Goal: Navigation & Orientation: Find specific page/section

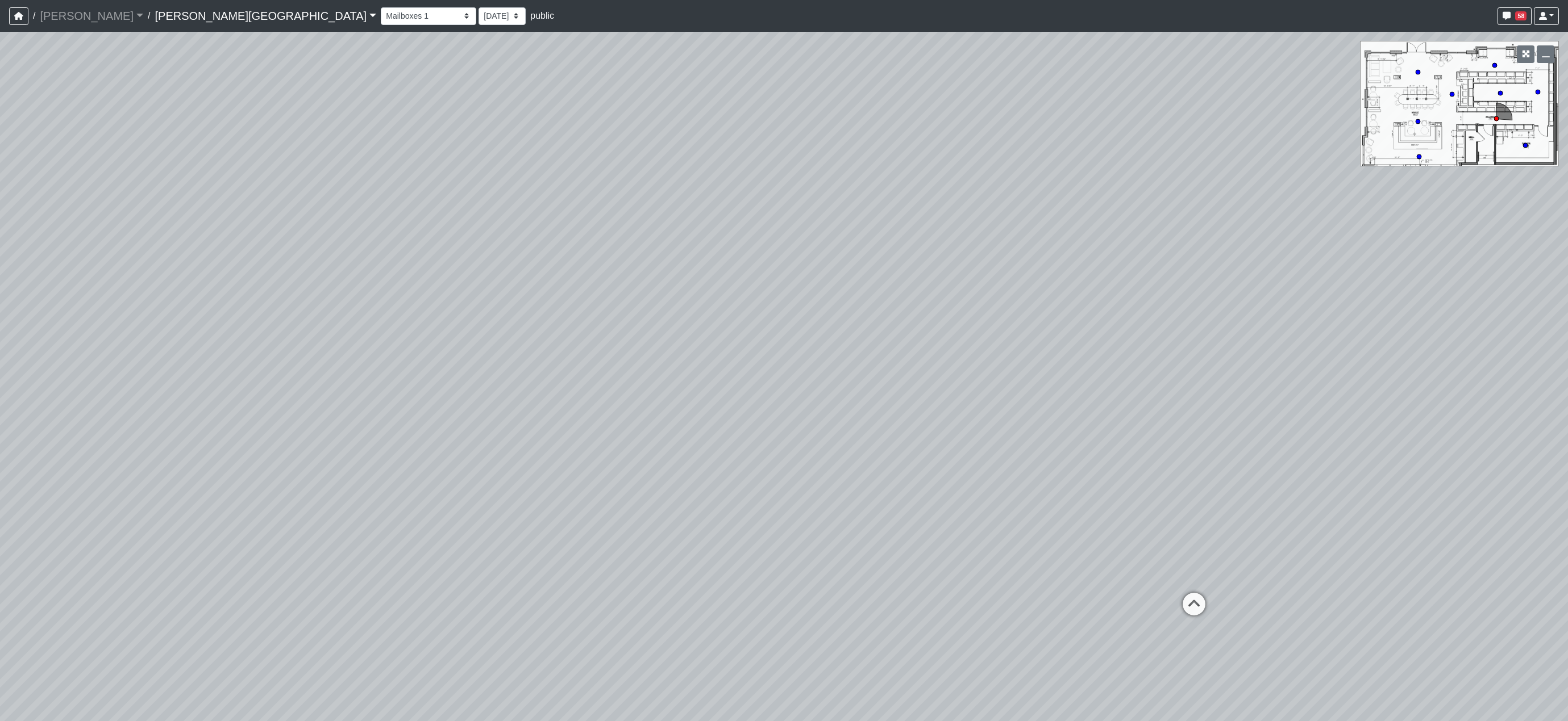
select select "4J2y4TPPejVuf2JetSittz"
click at [156, 16] on link "Tanner Road" at bounding box center [265, 16] width 222 height 22
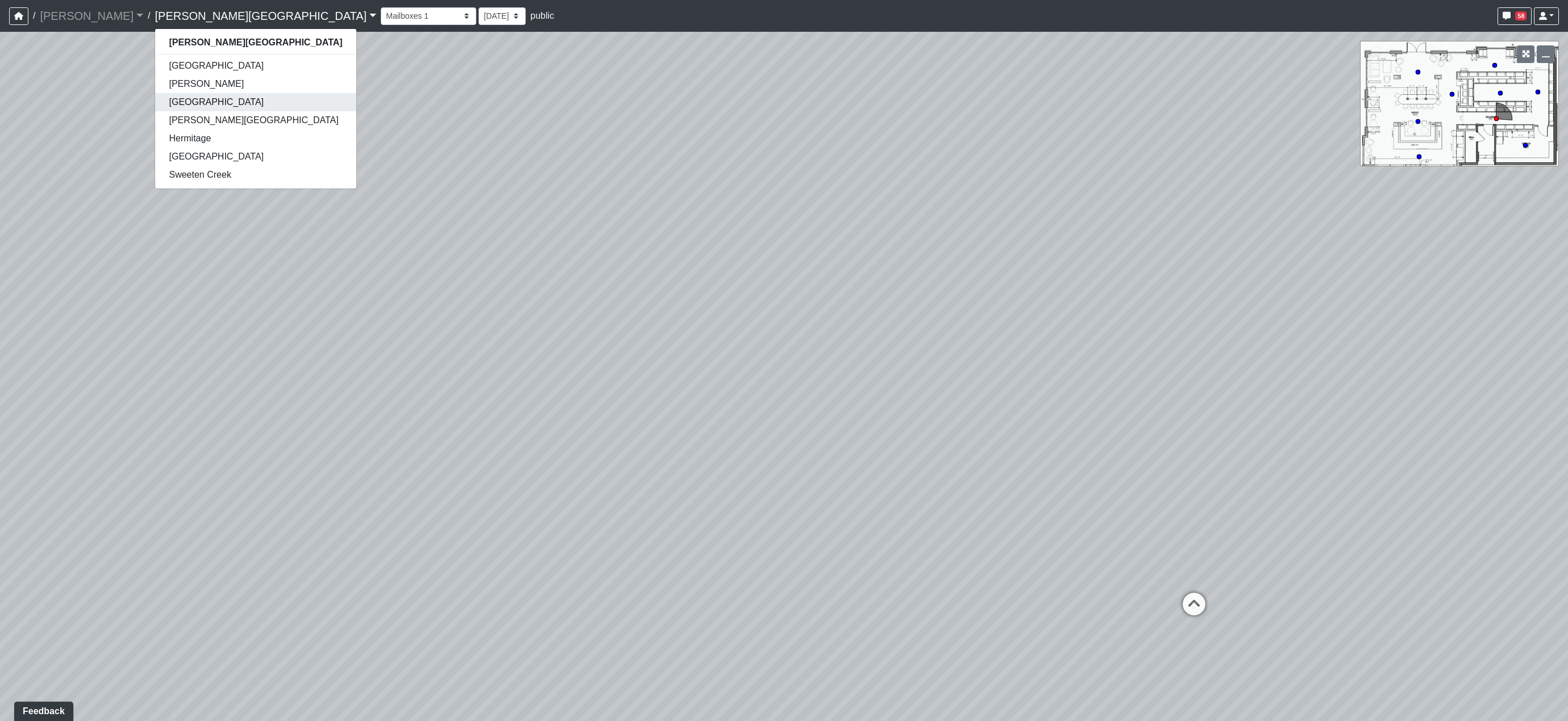
click at [165, 101] on link "[GEOGRAPHIC_DATA]" at bounding box center [256, 102] width 200 height 18
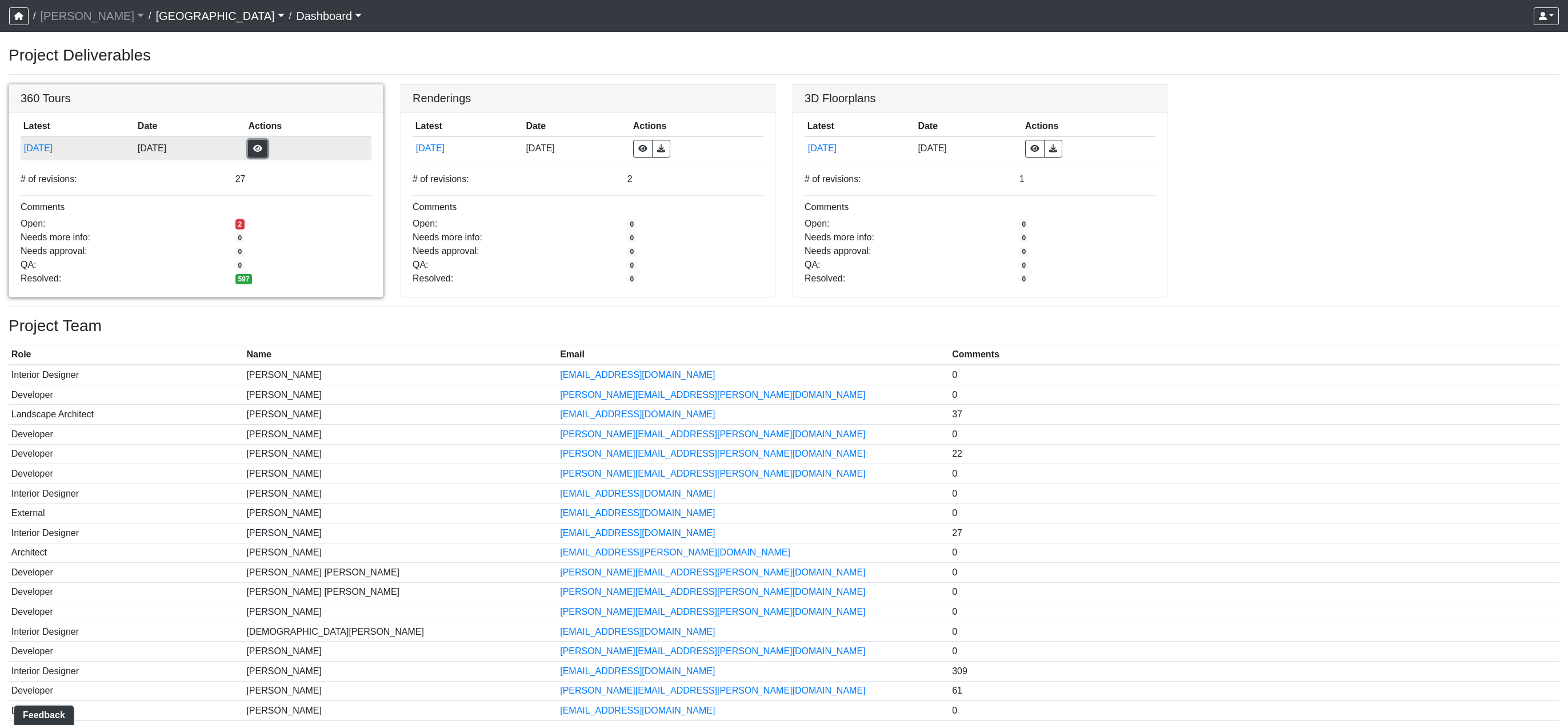
click at [268, 147] on button "button" at bounding box center [257, 148] width 19 height 17
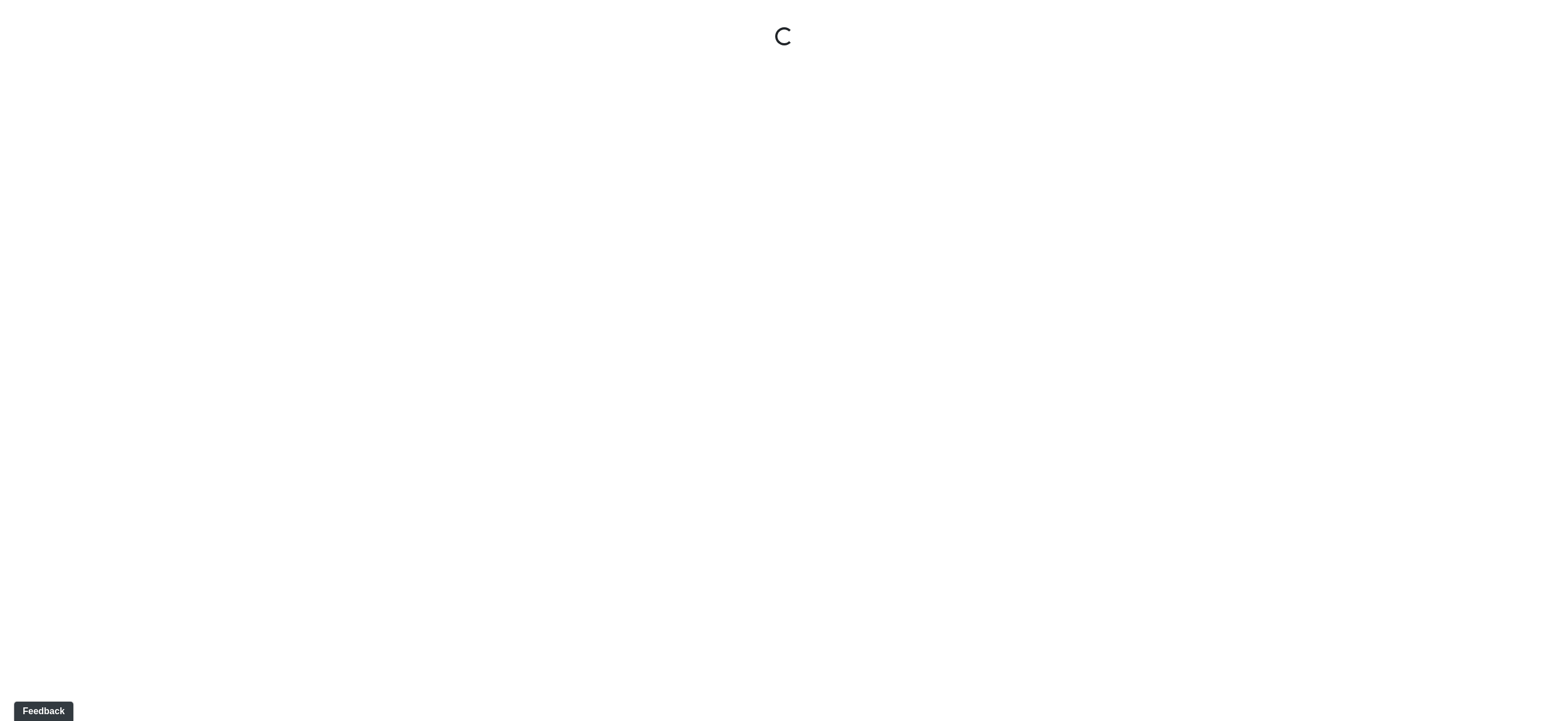
select select "gontoaMErPAtzSBVXh4ptW"
select select "h3ebyGk32eUmSzz99H473o"
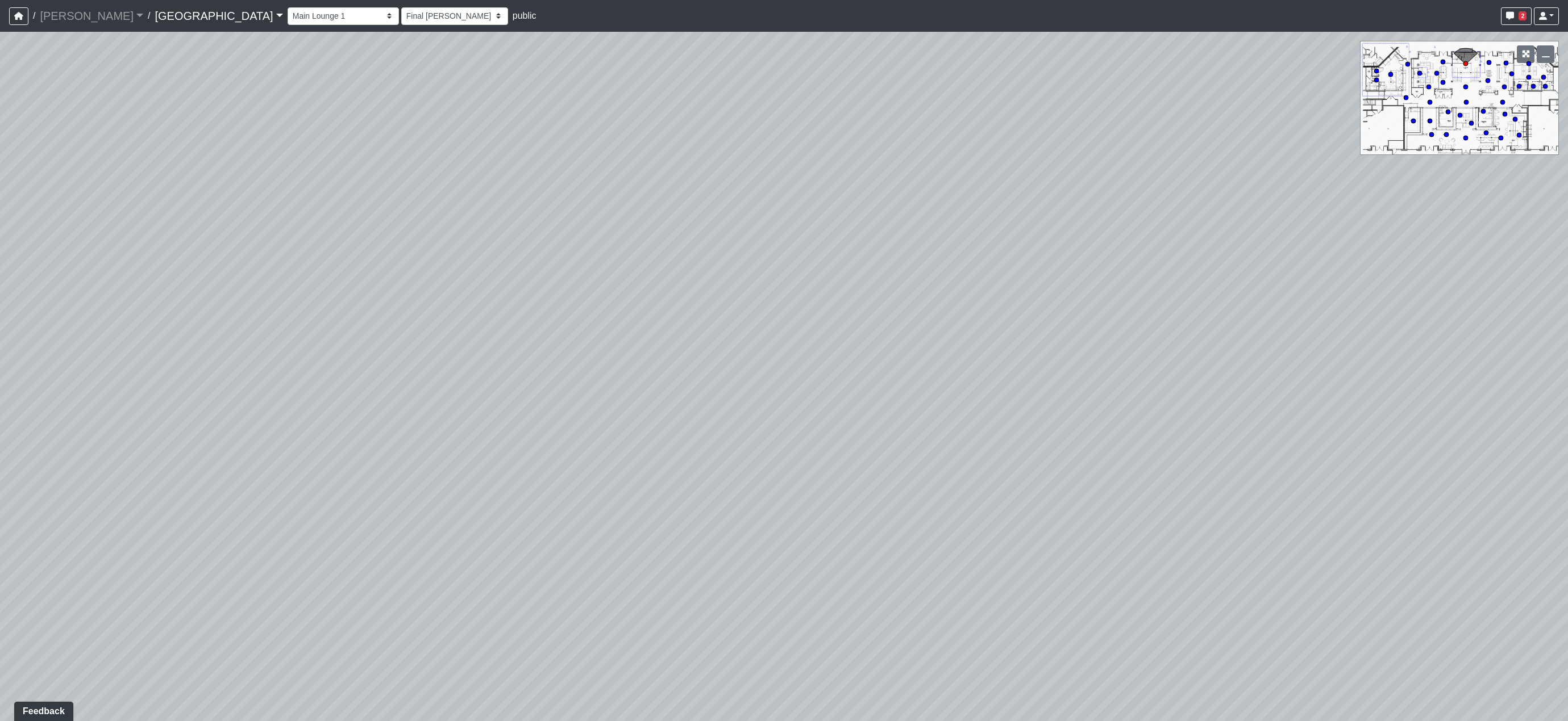
drag, startPoint x: 464, startPoint y: 387, endPoint x: 1029, endPoint y: 334, distance: 567.5
click at [783, 343] on div "Loading... Pool Courtyard Entry 1 Loading... Main Lounge 2 Loading... Pool Cour…" at bounding box center [784, 376] width 1568 height 690
drag, startPoint x: 467, startPoint y: 449, endPoint x: 876, endPoint y: 446, distance: 409.0
click at [710, 442] on div "Loading... Pool Courtyard Entry 1 Loading... Main Lounge 2 Loading... Pool Cour…" at bounding box center [784, 376] width 1568 height 690
drag, startPoint x: 777, startPoint y: 433, endPoint x: 876, endPoint y: 442, distance: 99.4
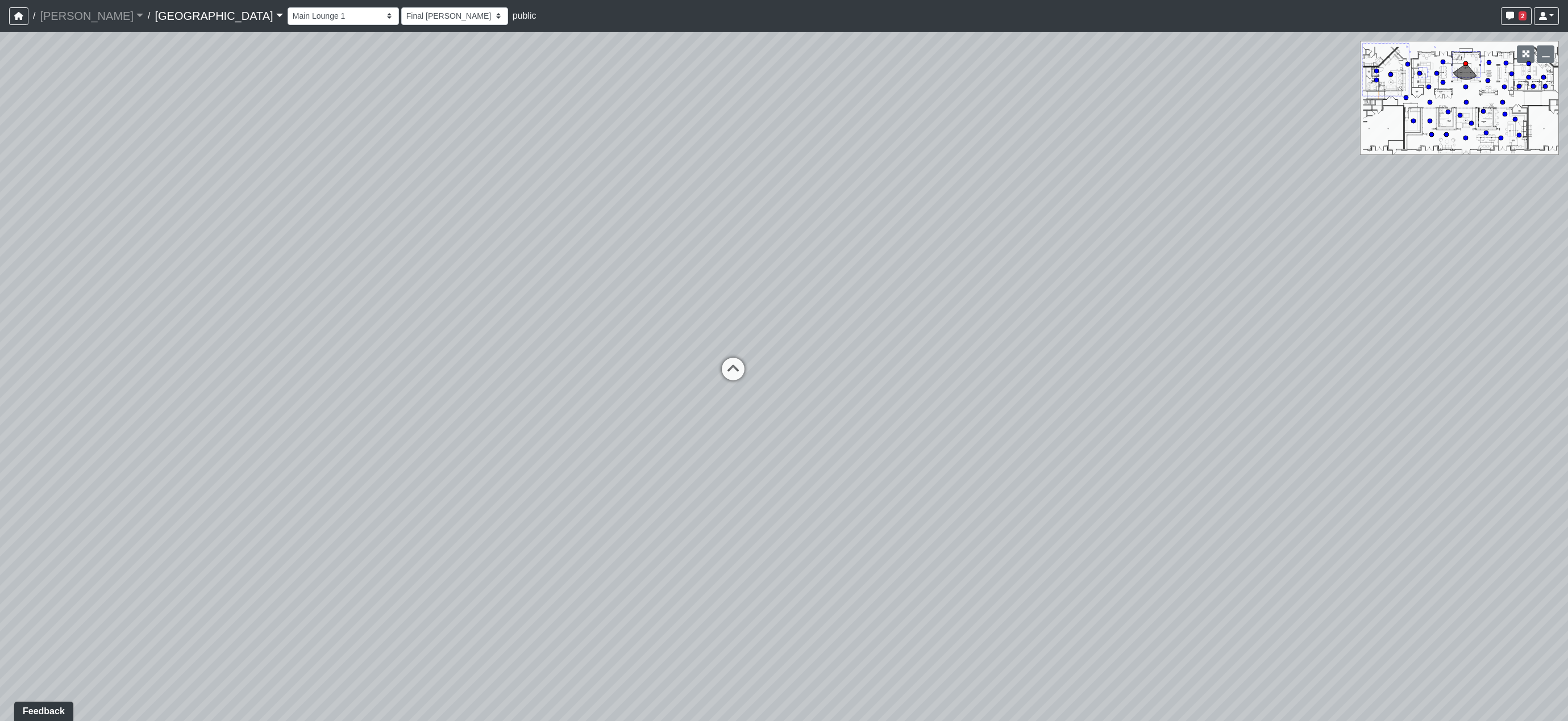
click at [874, 441] on div "Loading... Pool Courtyard Entry 1 Loading... Main Lounge 2 Loading... Pool Cour…" at bounding box center [784, 376] width 1568 height 690
click at [1083, 435] on icon at bounding box center [1085, 440] width 34 height 34
select select "8wm9MnJtpJPgxGZkoe9s2K"
select select "h3ebyGk32eUmSzz99H473o"
click at [1051, 504] on icon at bounding box center [1052, 502] width 34 height 34
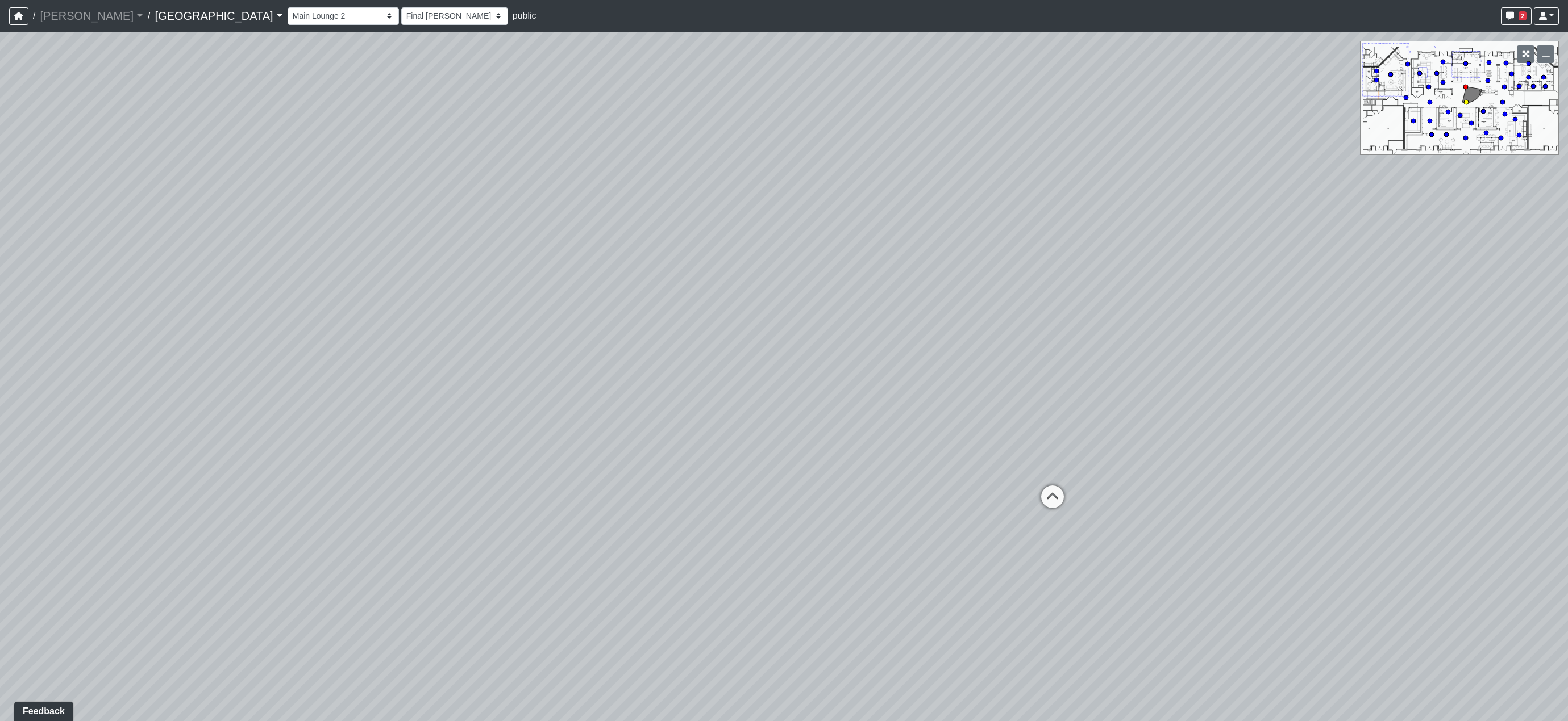
select select "bPB7wimamwCZGiPmsQdFAb"
select select "h3ebyGk32eUmSzz99H473o"
drag, startPoint x: 457, startPoint y: 414, endPoint x: 594, endPoint y: 416, distance: 137.0
click at [597, 416] on div "Loading... Pool Courtyard Entry 1 Loading... Main Lounge 2 Loading... Pool Cour…" at bounding box center [784, 376] width 1568 height 690
click at [511, 395] on icon at bounding box center [495, 388] width 34 height 34
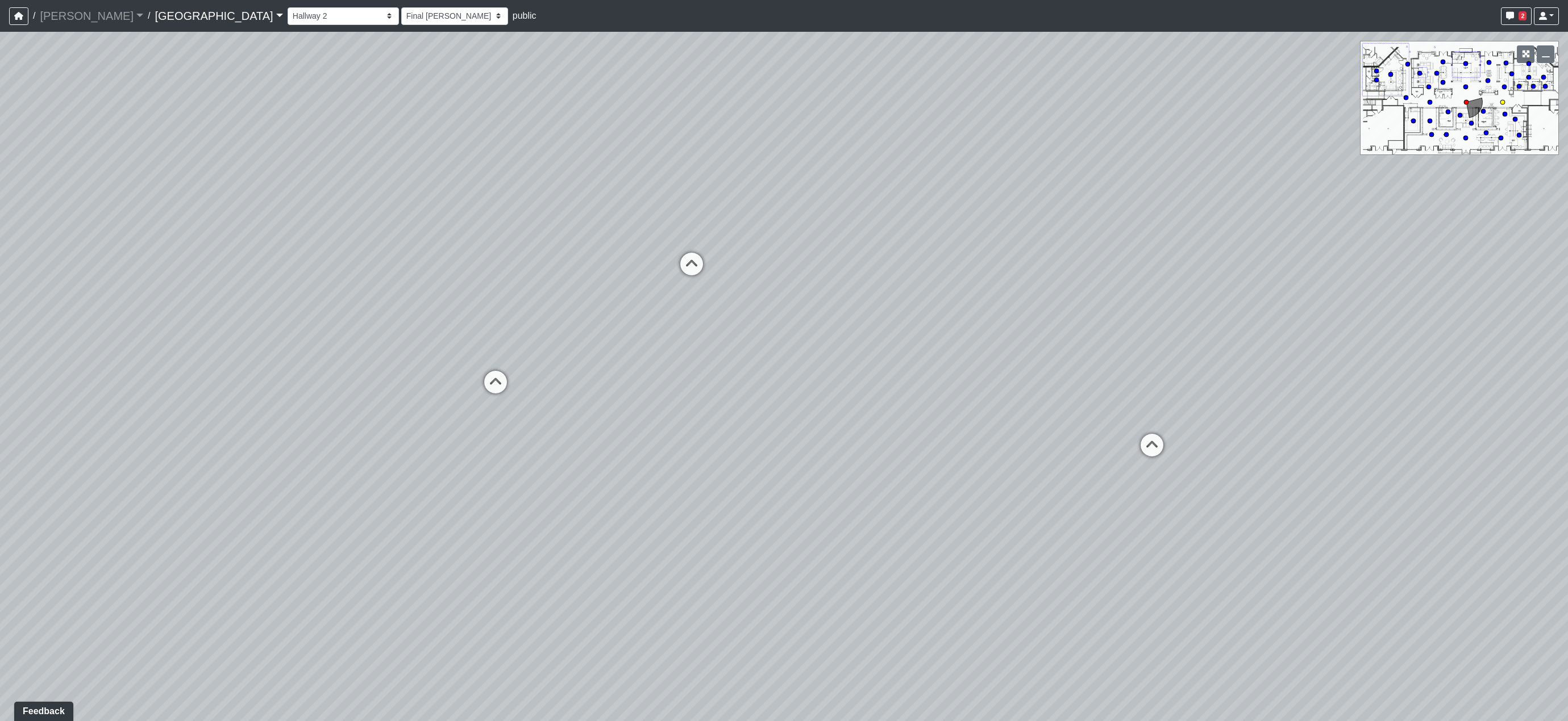
select select "jBqNCsrT4hi7AavUsCSpyD"
select select "h3ebyGk32eUmSzz99H473o"
drag, startPoint x: 883, startPoint y: 384, endPoint x: 399, endPoint y: 387, distance: 484.0
click at [530, 387] on div "Loading... Pool Courtyard Entry 1 Loading... Main Lounge 2 Loading... Pool Cour…" at bounding box center [784, 376] width 1568 height 690
click at [445, 537] on icon at bounding box center [448, 539] width 34 height 34
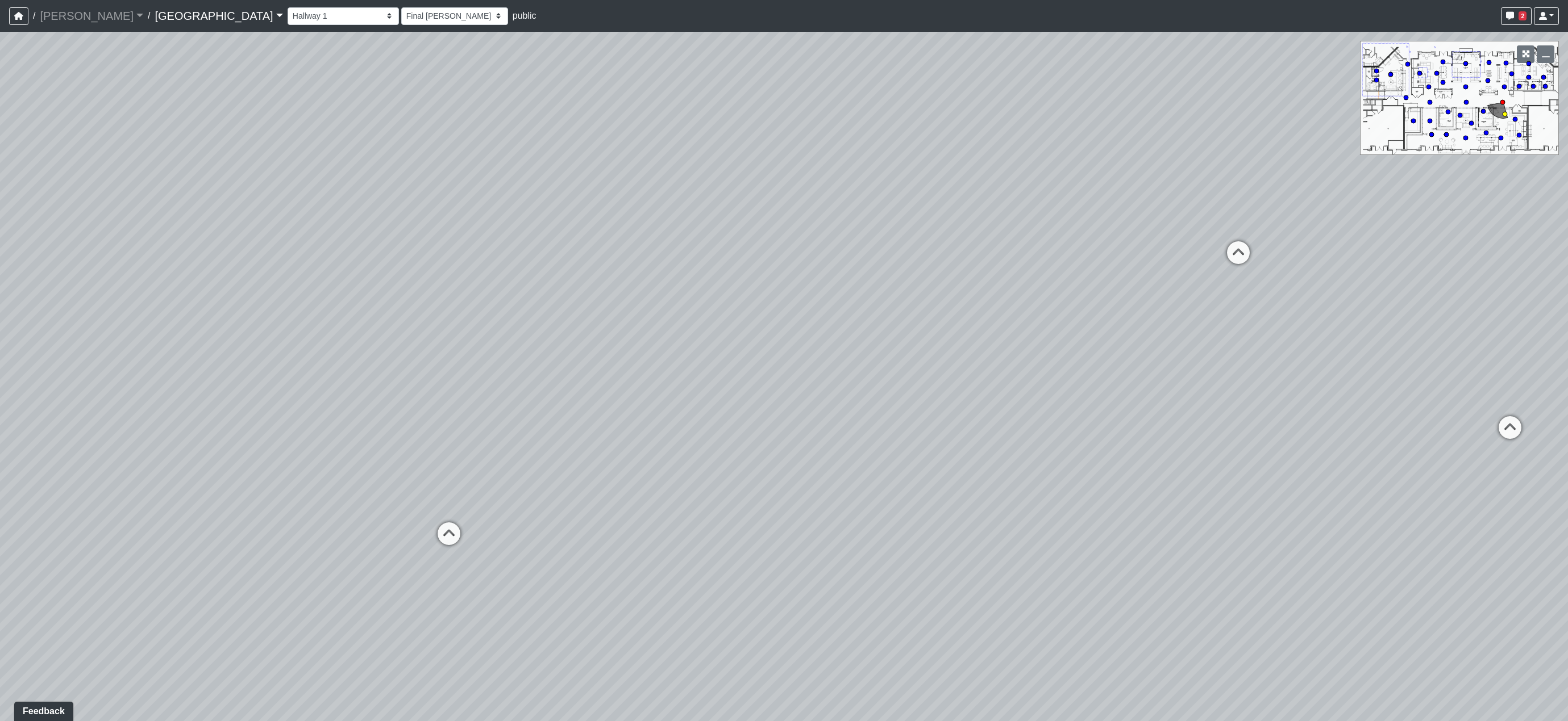
select select "n38L2KYfbFjaaXXsEc1LNY"
select select "h3ebyGk32eUmSzz99H473o"
drag, startPoint x: 308, startPoint y: 541, endPoint x: 924, endPoint y: 563, distance: 616.4
click at [893, 559] on div "Loading... Pool Courtyard Entry 1 Loading... Main Lounge 2 Loading... Pool Cour…" at bounding box center [784, 376] width 1568 height 690
drag, startPoint x: 685, startPoint y: 489, endPoint x: 550, endPoint y: 562, distance: 153.5
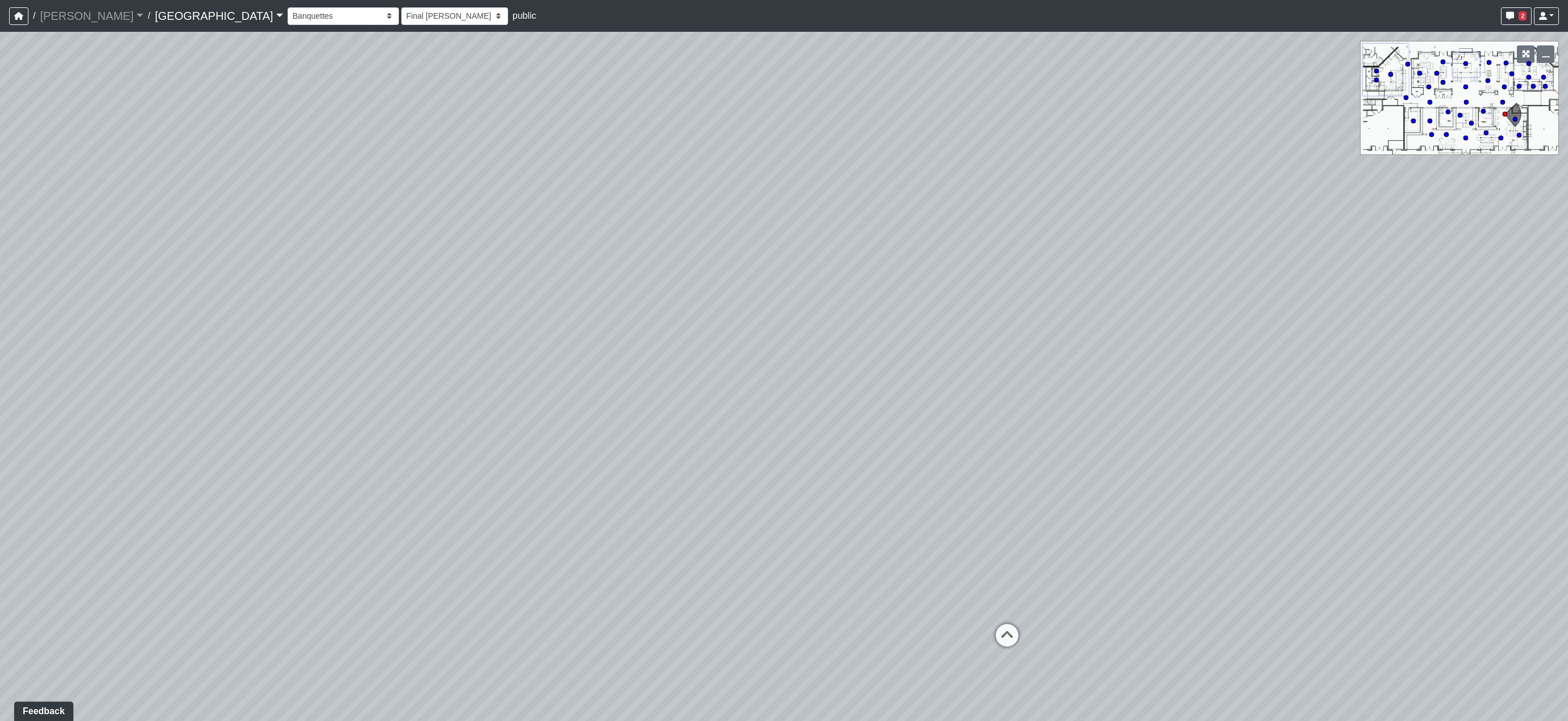
click at [550, 562] on div "Loading... Pool Courtyard Entry 1 Loading... Main Lounge 2 Loading... Pool Cour…" at bounding box center [784, 376] width 1568 height 690
drag, startPoint x: 741, startPoint y: 331, endPoint x: 723, endPoint y: 197, distance: 135.2
click at [723, 197] on div "Loading... Pool Courtyard Entry 1 Loading... Main Lounge 2 Loading... Pool Cour…" at bounding box center [784, 376] width 1568 height 690
drag, startPoint x: 737, startPoint y: 242, endPoint x: 437, endPoint y: 395, distance: 336.8
click at [418, 389] on div "Loading... Pool Courtyard Entry 1 Loading... Main Lounge 2 Loading... Pool Cour…" at bounding box center [784, 376] width 1568 height 690
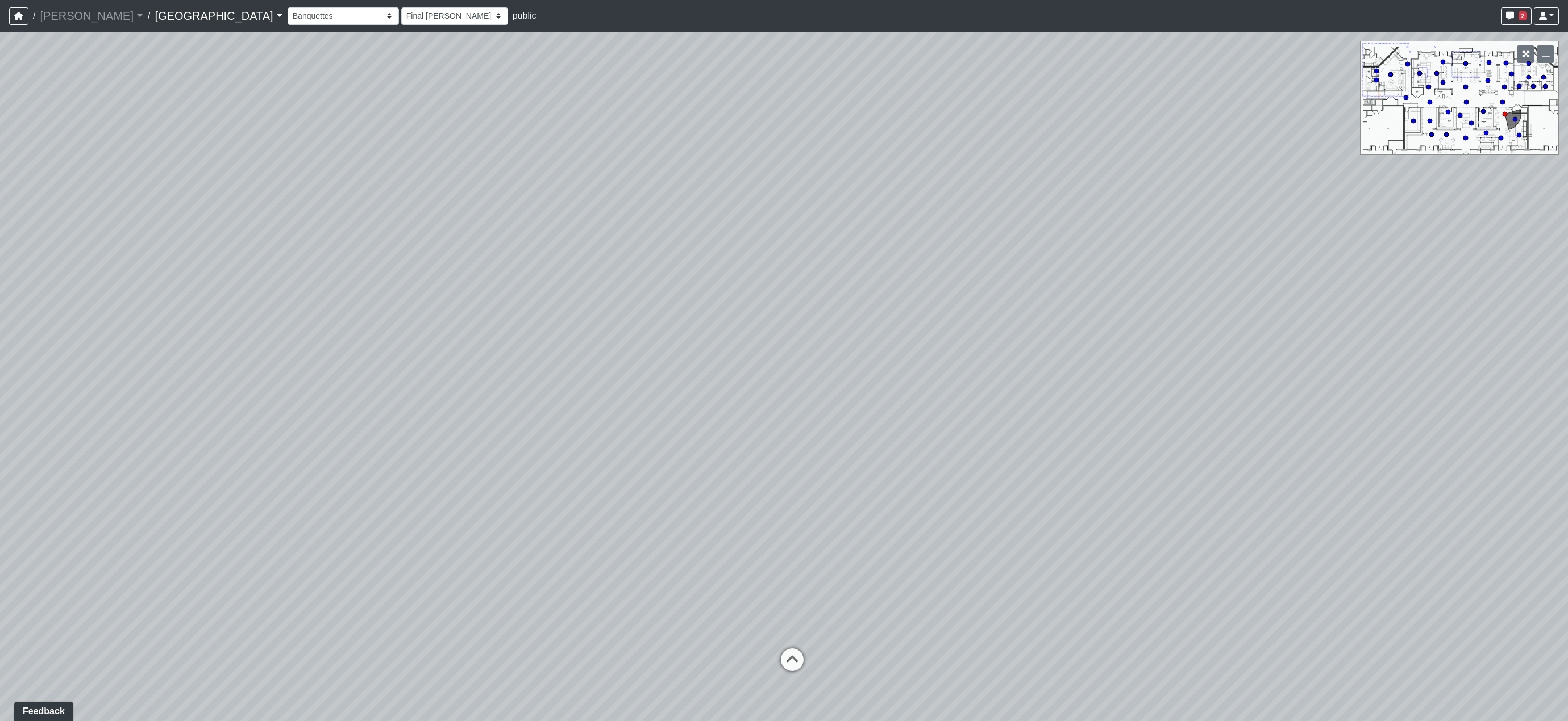
drag, startPoint x: 903, startPoint y: 575, endPoint x: 568, endPoint y: 492, distance: 345.1
click at [569, 492] on div "Loading... Pool Courtyard Entry 1 Loading... Main Lounge 2 Loading... Pool Cour…" at bounding box center [784, 376] width 1568 height 690
click at [828, 329] on icon at bounding box center [826, 337] width 34 height 34
select select "qraa3g3CYhQY23birKpUUB"
select select "h3ebyGk32eUmSzz99H473o"
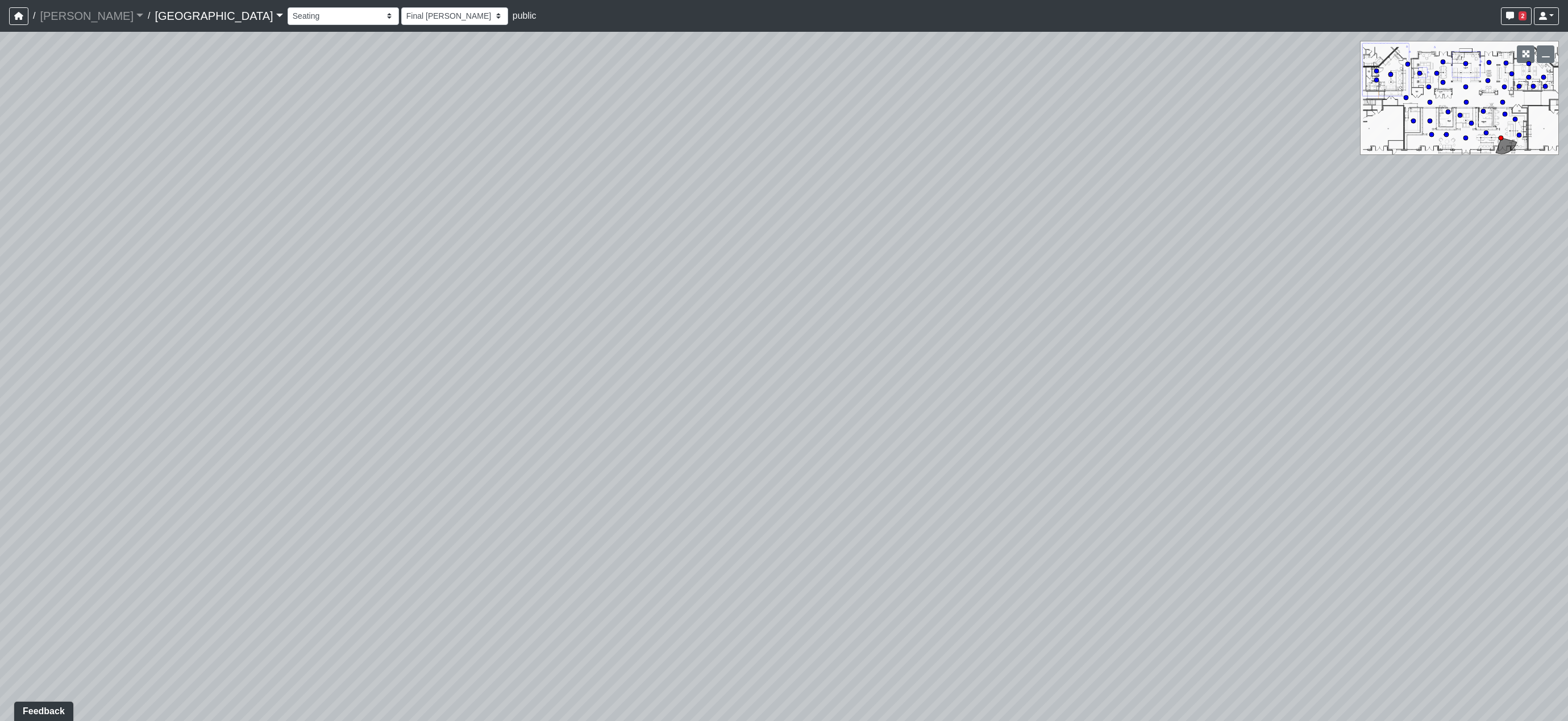
drag, startPoint x: 482, startPoint y: 332, endPoint x: 1036, endPoint y: 337, distance: 554.0
click at [982, 337] on div "Loading... Pool Courtyard Entry 1 Loading... Main Lounge 2 Loading... Pool Cour…" at bounding box center [784, 376] width 1568 height 690
drag, startPoint x: 729, startPoint y: 312, endPoint x: 740, endPoint y: 477, distance: 165.4
click at [740, 477] on div "Loading... Pool Courtyard Entry 1 Loading... Main Lounge 2 Loading... Pool Cour…" at bounding box center [784, 376] width 1568 height 690
